Goal: Information Seeking & Learning: Understand process/instructions

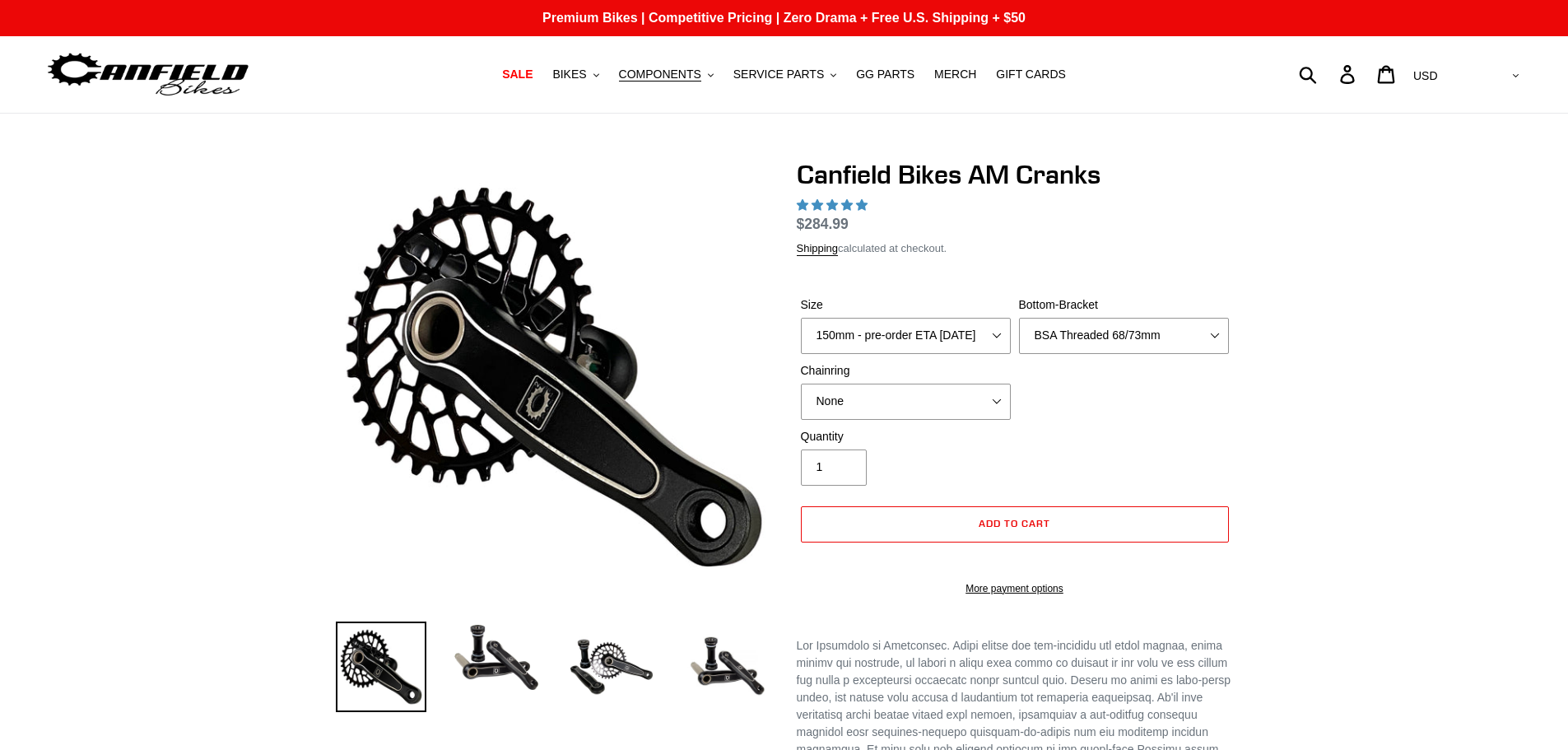
select select "155mm - pre-order ETA [DATE]"
select select "BSA Threaded 68/73mm"
click at [671, 244] on img at bounding box center [553, 376] width 429 height 430
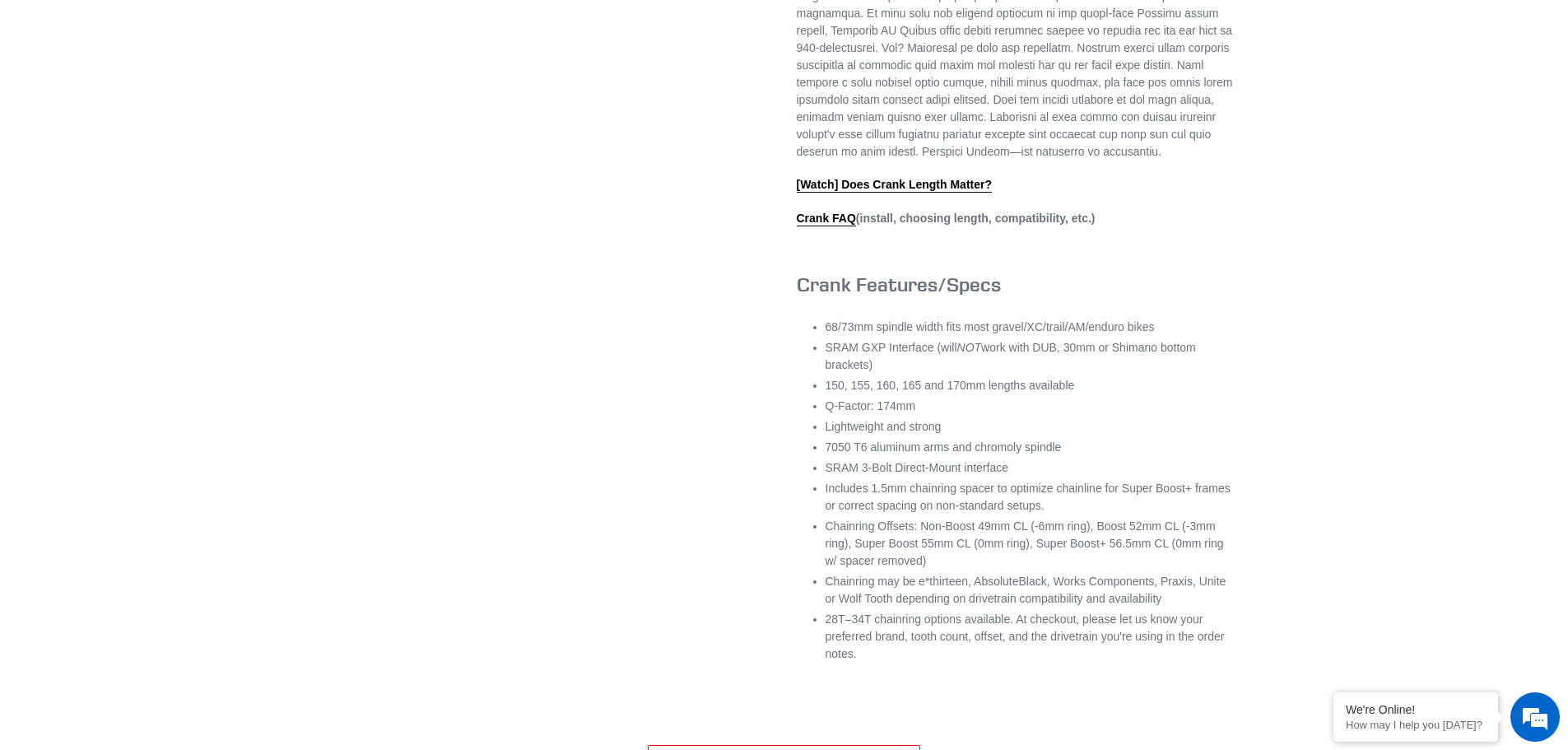
scroll to position [741, 0]
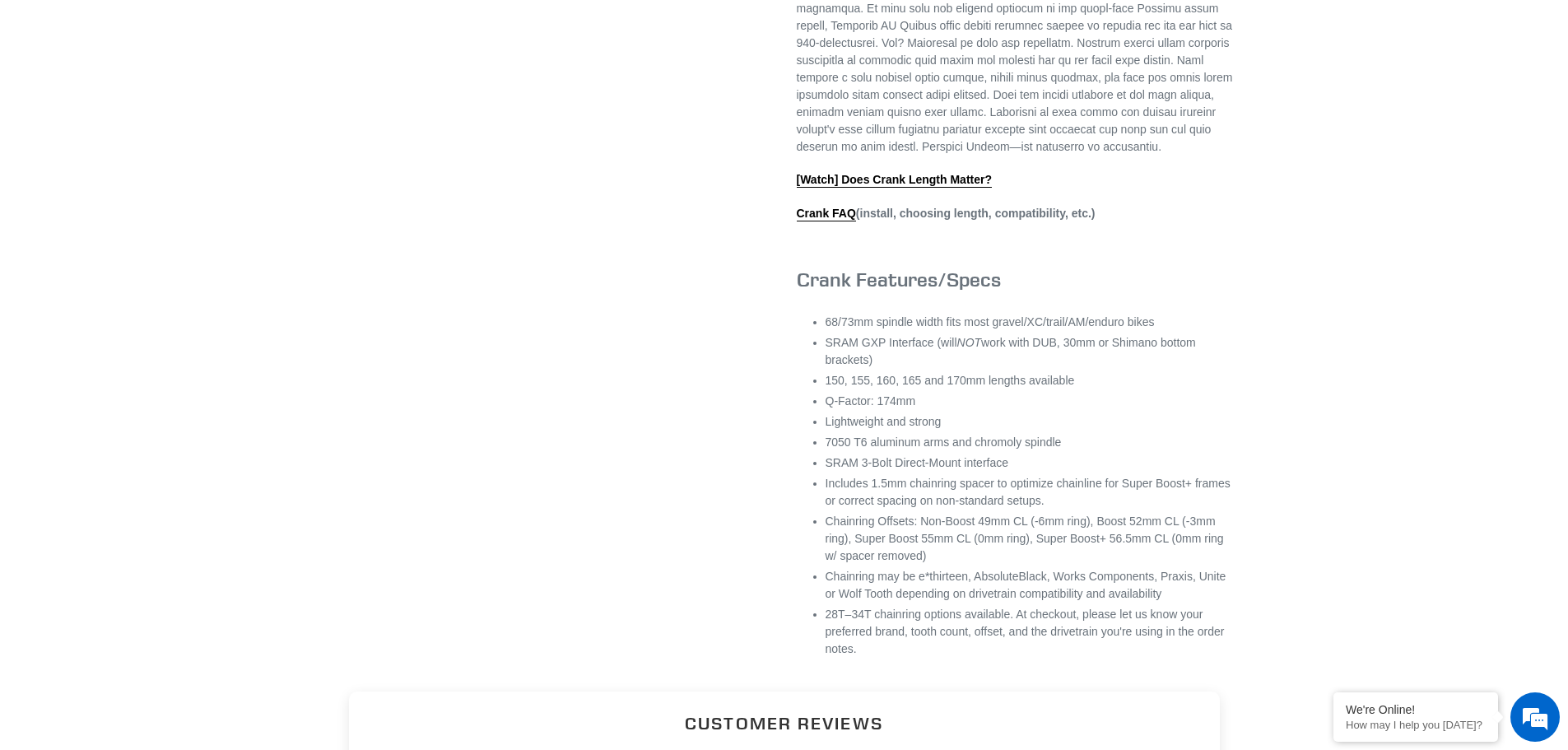
drag, startPoint x: 836, startPoint y: 361, endPoint x: 891, endPoint y: 377, distance: 57.3
click at [891, 369] on li "SRAM GXP Interface (will NOT work with DUB, 30mm or Shimano bottom brackets)" at bounding box center [1029, 351] width 407 height 34
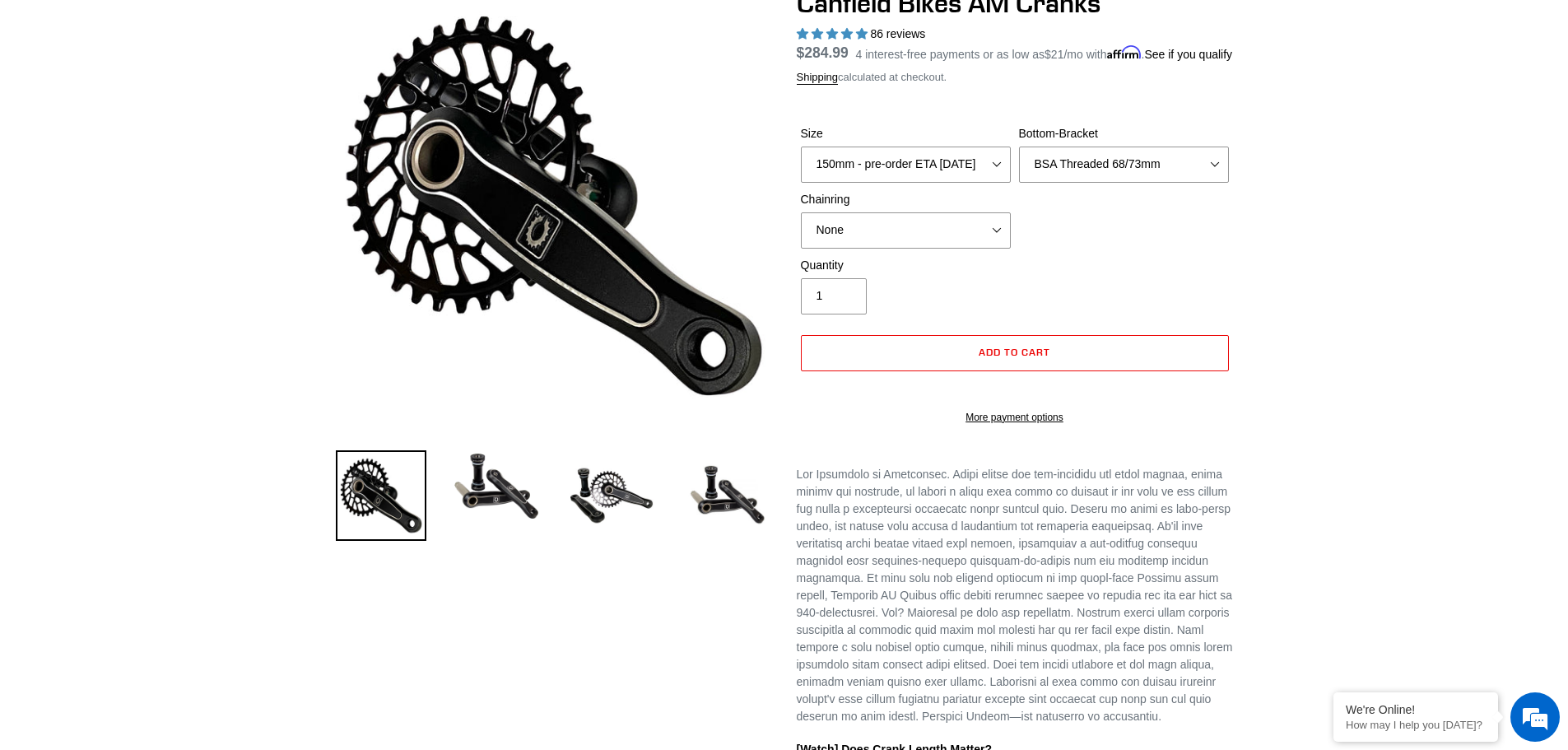
scroll to position [165, 0]
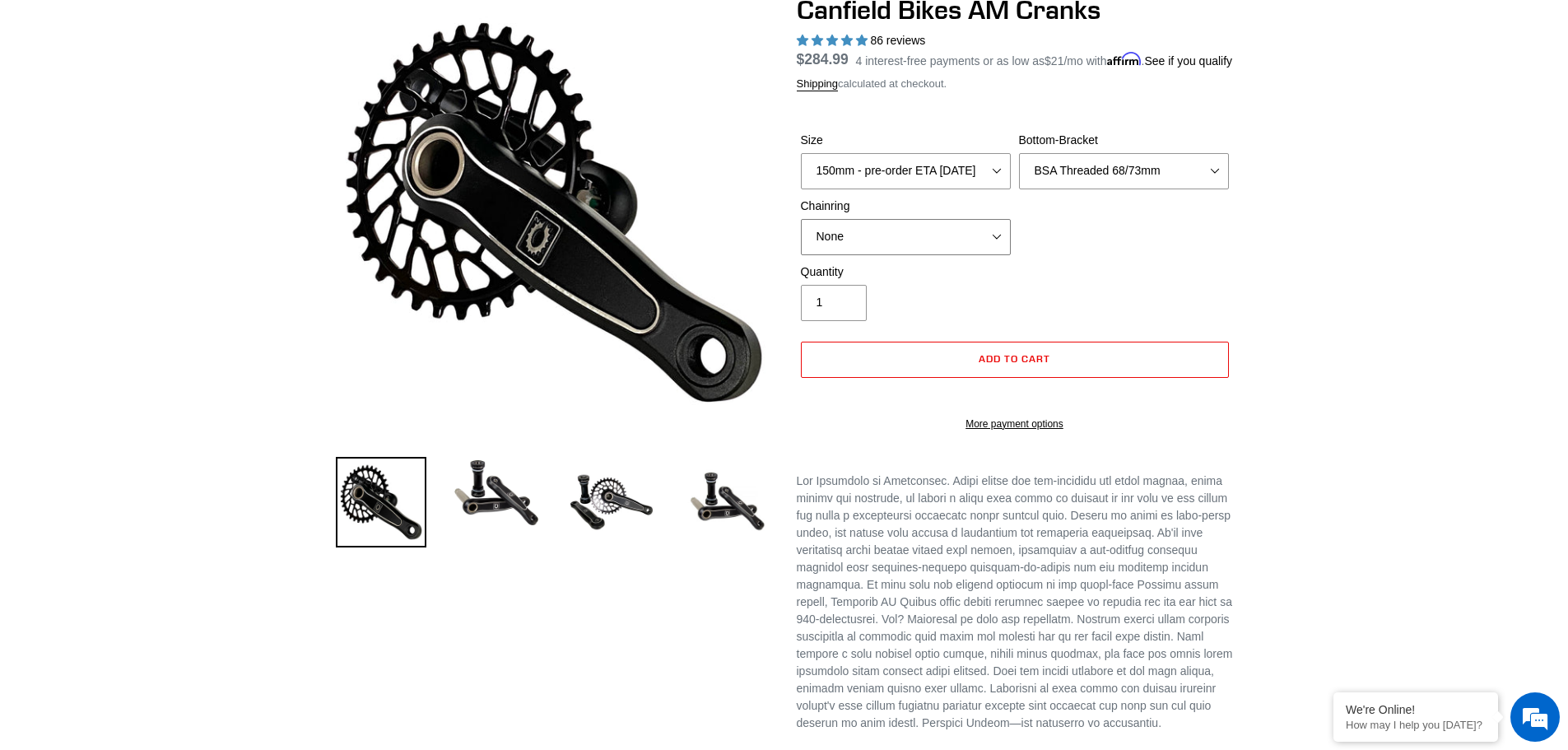
click at [943, 255] on select "None 30t Round (Boost 148) 30t Oval (Boost 148) 32t Round (Boost 148) 32t Oval …" at bounding box center [906, 237] width 210 height 36
click at [1349, 293] on div "Previous slide" at bounding box center [784, 621] width 1568 height 1255
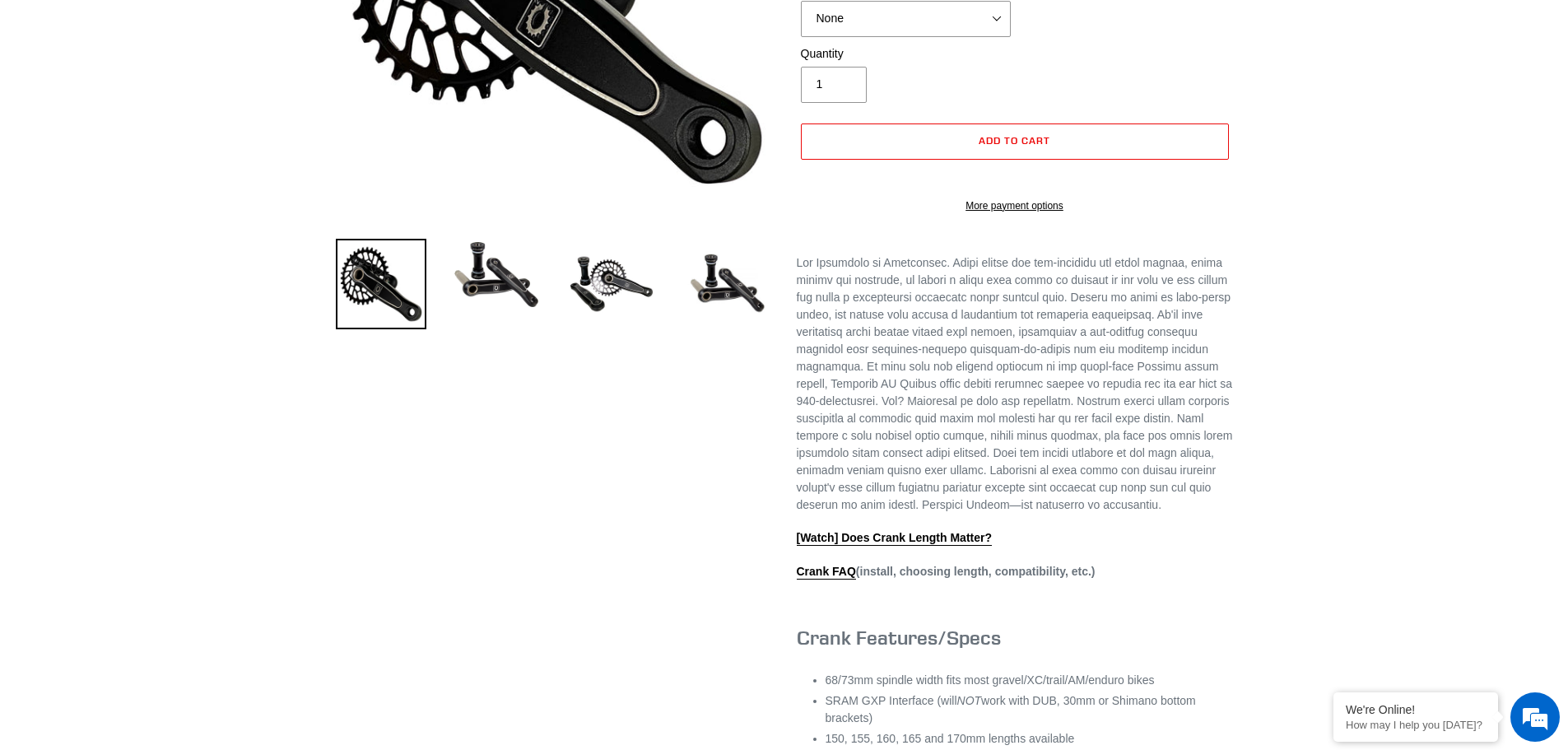
scroll to position [412, 0]
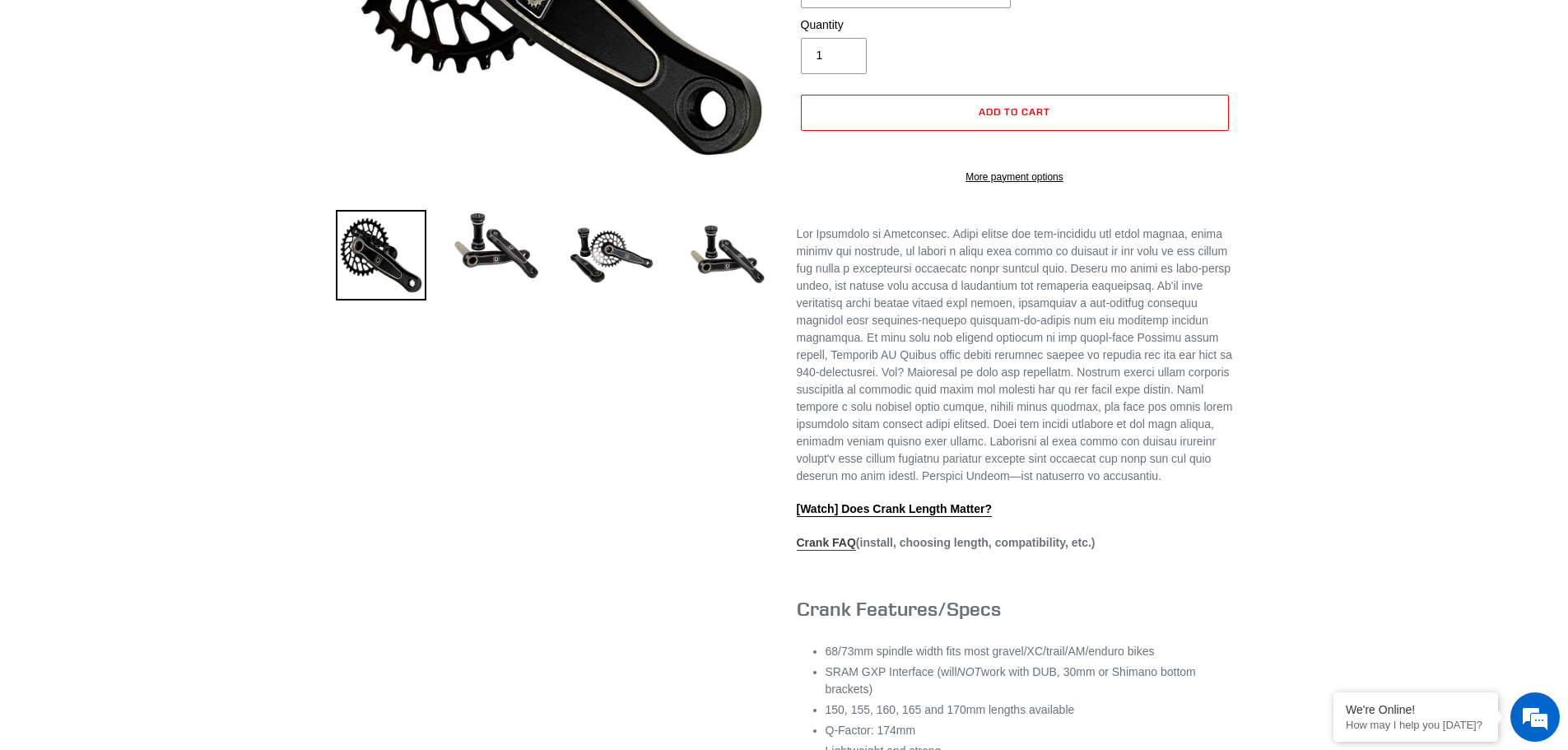
click at [815, 551] on link "Crank FAQ" at bounding box center [826, 543] width 60 height 15
